Goal: Information Seeking & Learning: Learn about a topic

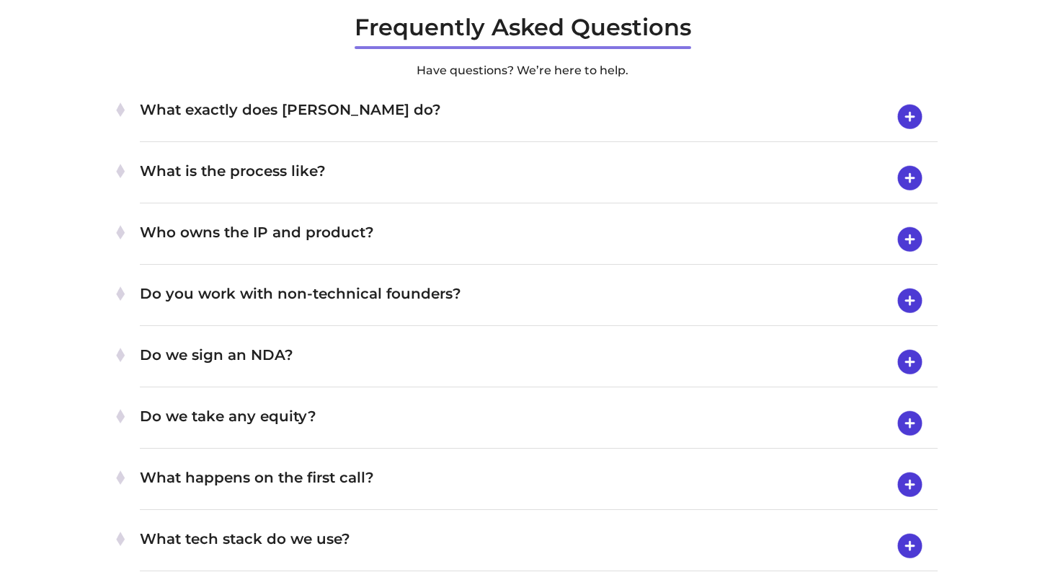
scroll to position [4670, 0]
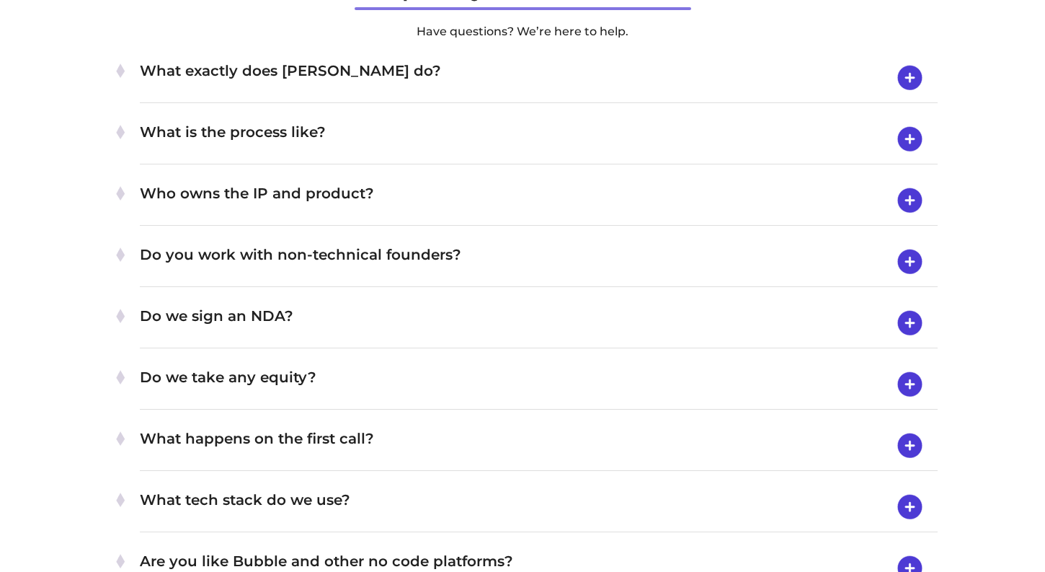
click at [407, 195] on h4 "Who owns the IP and product?" at bounding box center [539, 200] width 798 height 37
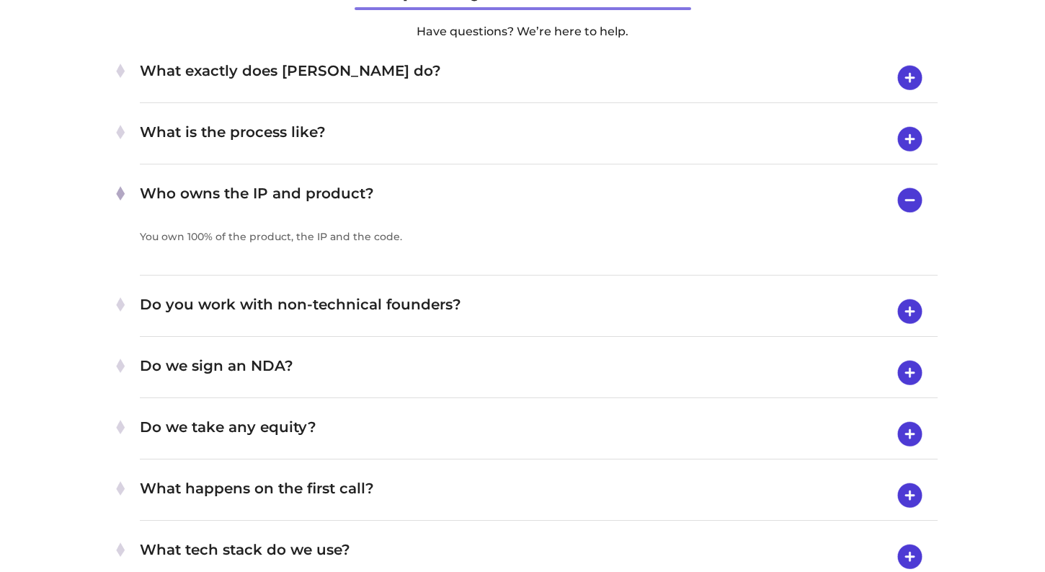
click at [407, 195] on h4 "Who owns the IP and product?" at bounding box center [539, 200] width 798 height 37
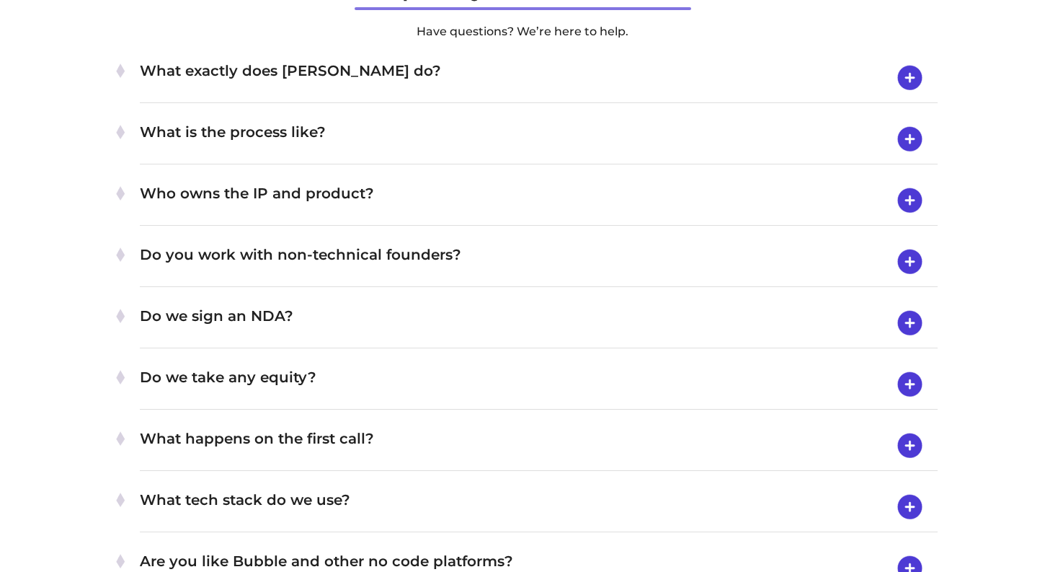
click at [388, 53] on div "What exactly does [PERSON_NAME] do? Byldd provides complete product teams to he…" at bounding box center [539, 78] width 798 height 50
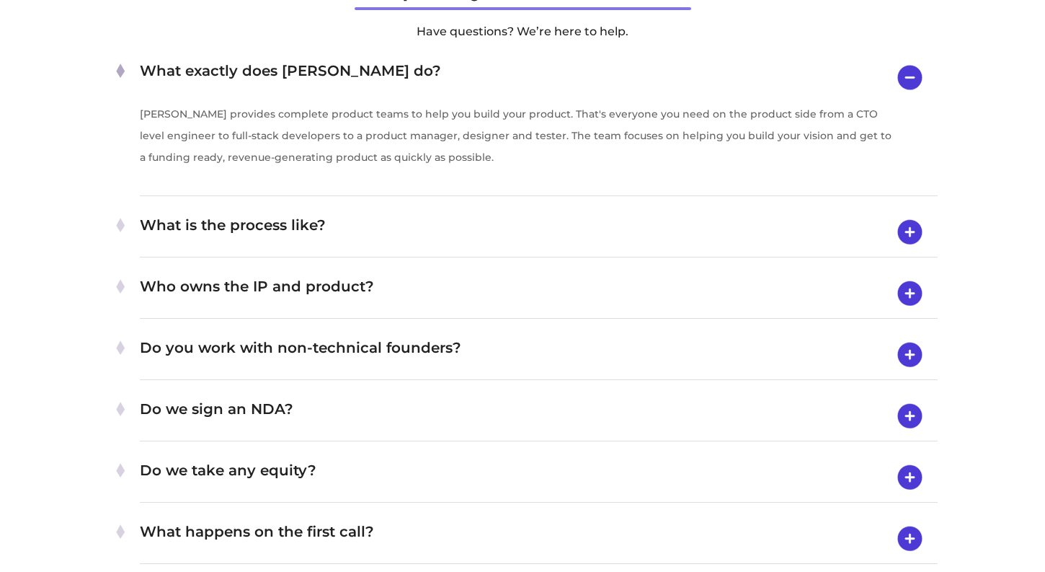
click at [415, 67] on h4 "What exactly does [PERSON_NAME] do?" at bounding box center [539, 77] width 798 height 37
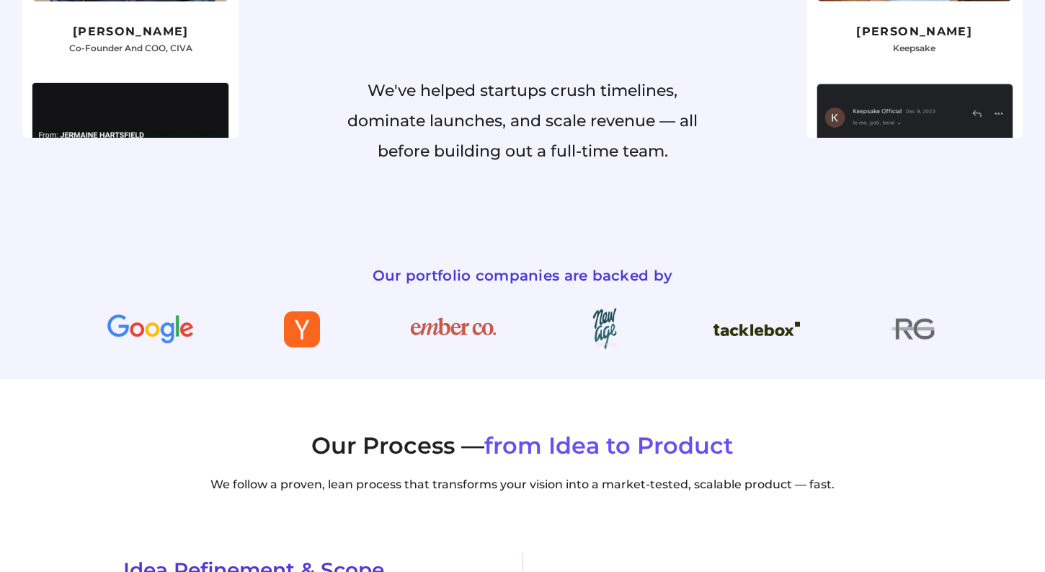
scroll to position [0, 0]
